Goal: Find specific page/section: Find specific page/section

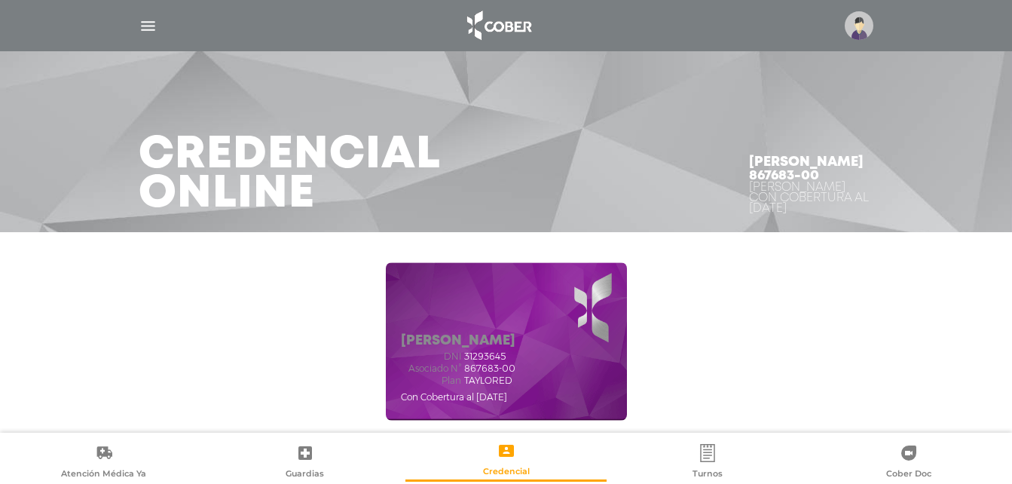
click at [145, 29] on img "button" at bounding box center [148, 26] width 19 height 19
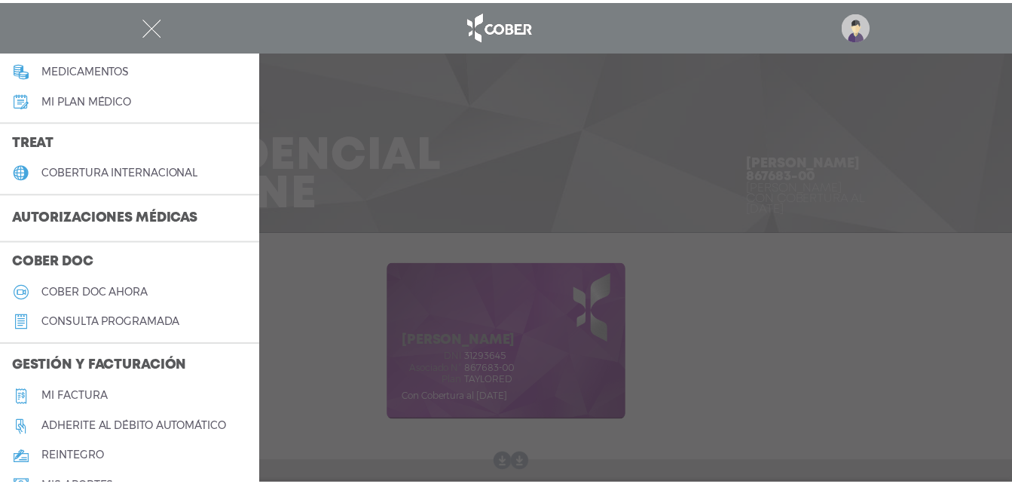
scroll to position [261, 0]
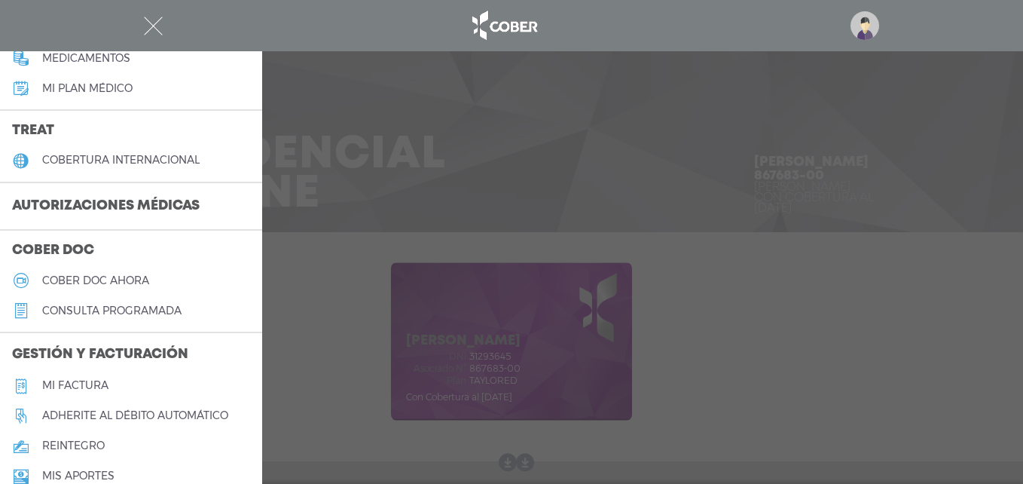
click at [115, 385] on link "Mi factura" at bounding box center [131, 386] width 262 height 30
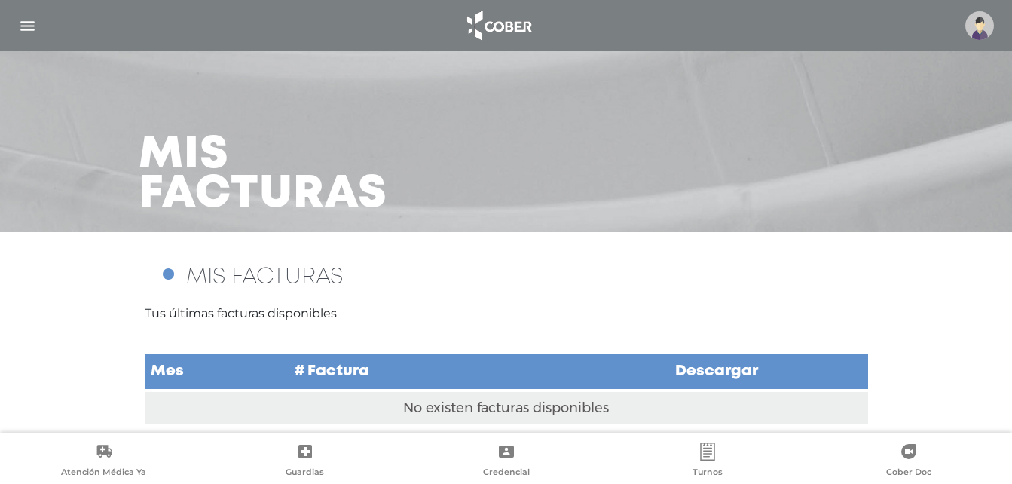
scroll to position [11, 0]
